Goal: Task Accomplishment & Management: Manage account settings

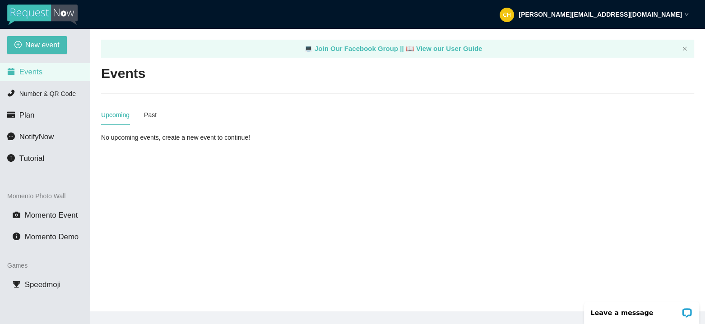
click at [635, 14] on strong "[PERSON_NAME][EMAIL_ADDRESS][DOMAIN_NAME]" at bounding box center [599, 14] width 163 height 7
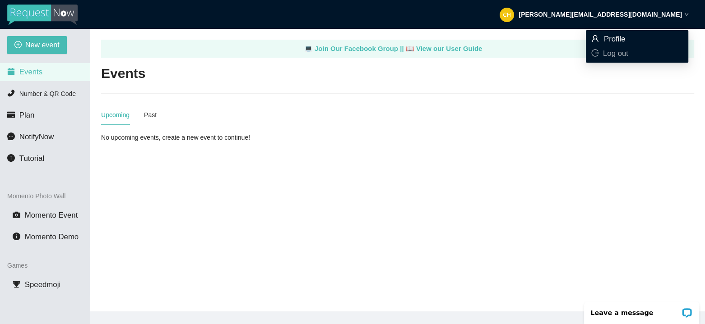
click at [617, 35] on span "Profile" at bounding box center [614, 39] width 22 height 9
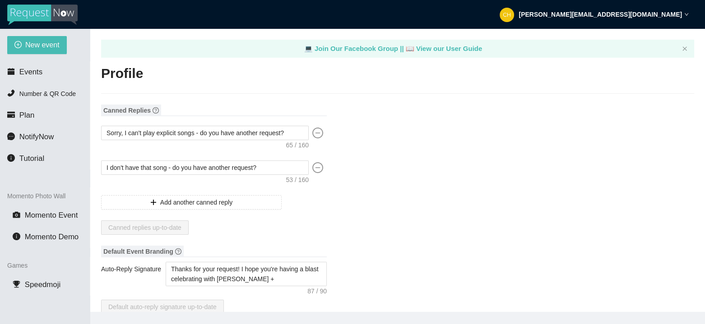
type input "[PERSON_NAME]"
type input "MusiChris DJ & Lighting Service"
type input "DJ"
type input "[PHONE_NUMBER]"
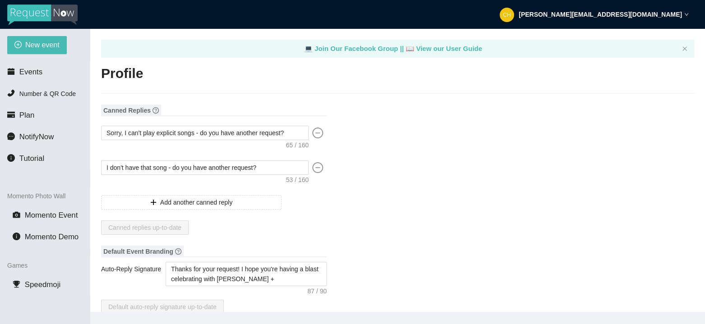
type input "[PERSON_NAME][EMAIL_ADDRESS][DOMAIN_NAME]"
type input "[URL][DOMAIN_NAME]"
click at [650, 12] on strong "[PERSON_NAME][EMAIL_ADDRESS][DOMAIN_NAME]" at bounding box center [599, 14] width 163 height 7
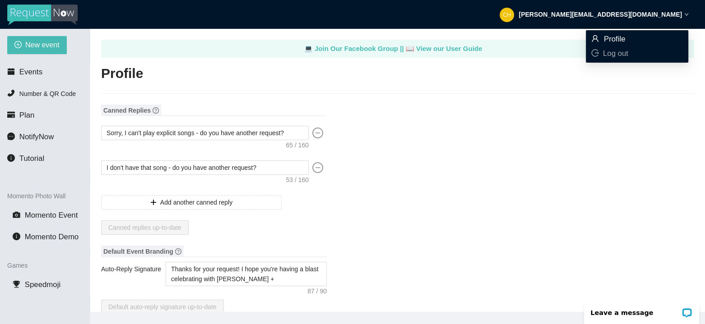
click at [612, 39] on span "Profile" at bounding box center [614, 39] width 22 height 9
type textarea "[URL][DOMAIN_NAME]"
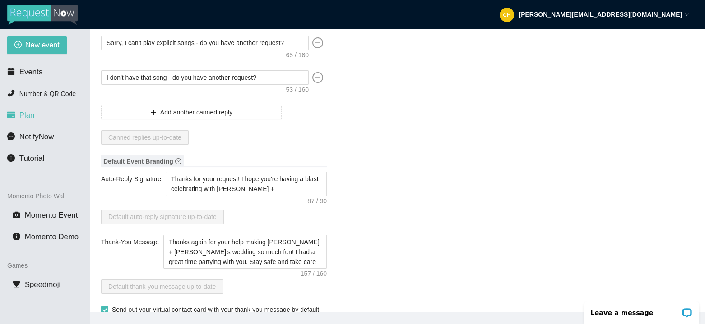
click at [27, 113] on span "Plan" at bounding box center [26, 115] width 15 height 9
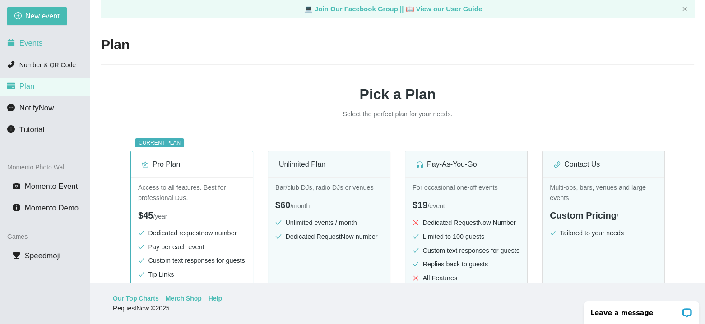
click at [31, 43] on span "Events" at bounding box center [30, 43] width 23 height 9
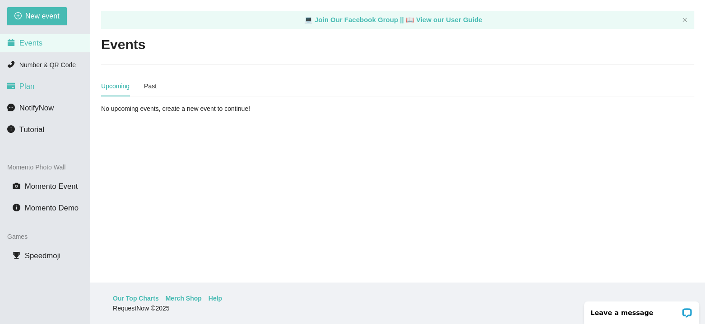
click at [31, 83] on span "Plan" at bounding box center [26, 86] width 15 height 9
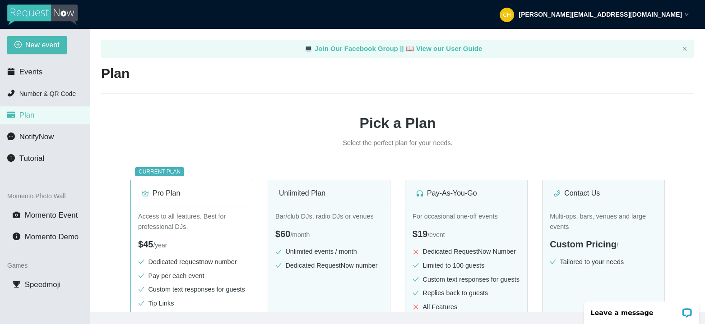
click at [657, 14] on strong "[PERSON_NAME][EMAIL_ADDRESS][DOMAIN_NAME]" at bounding box center [599, 14] width 163 height 7
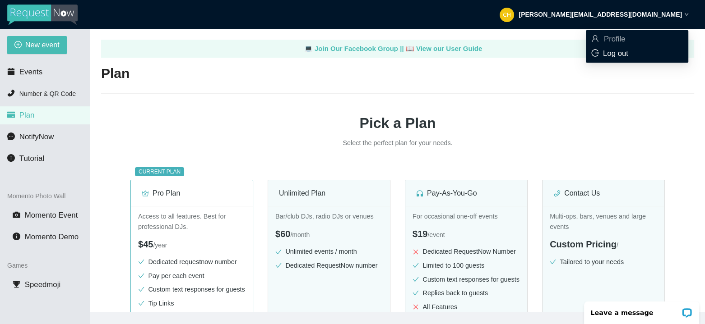
click at [613, 52] on span "Log out" at bounding box center [615, 53] width 25 height 9
